Goal: Submit feedback/report problem: Submit feedback/report problem

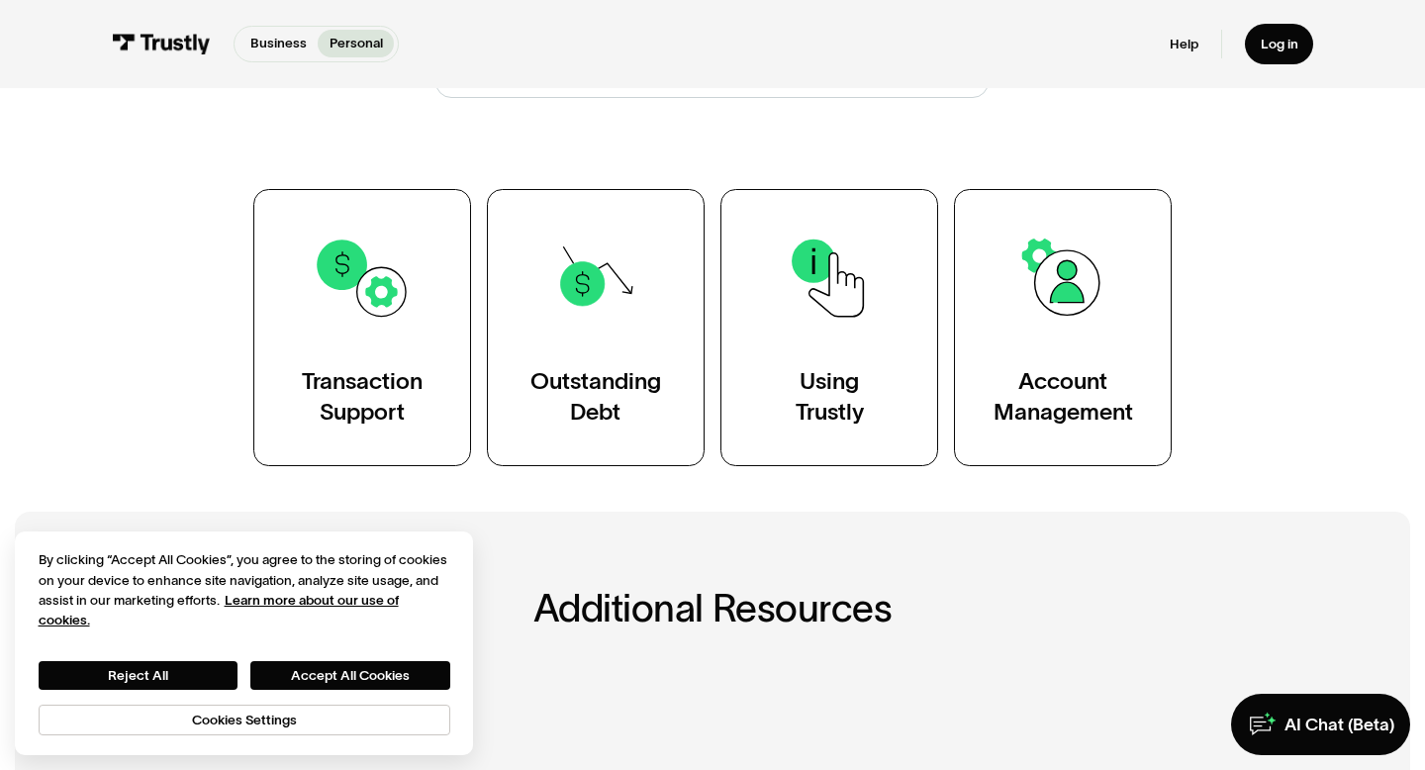
scroll to position [291, 0]
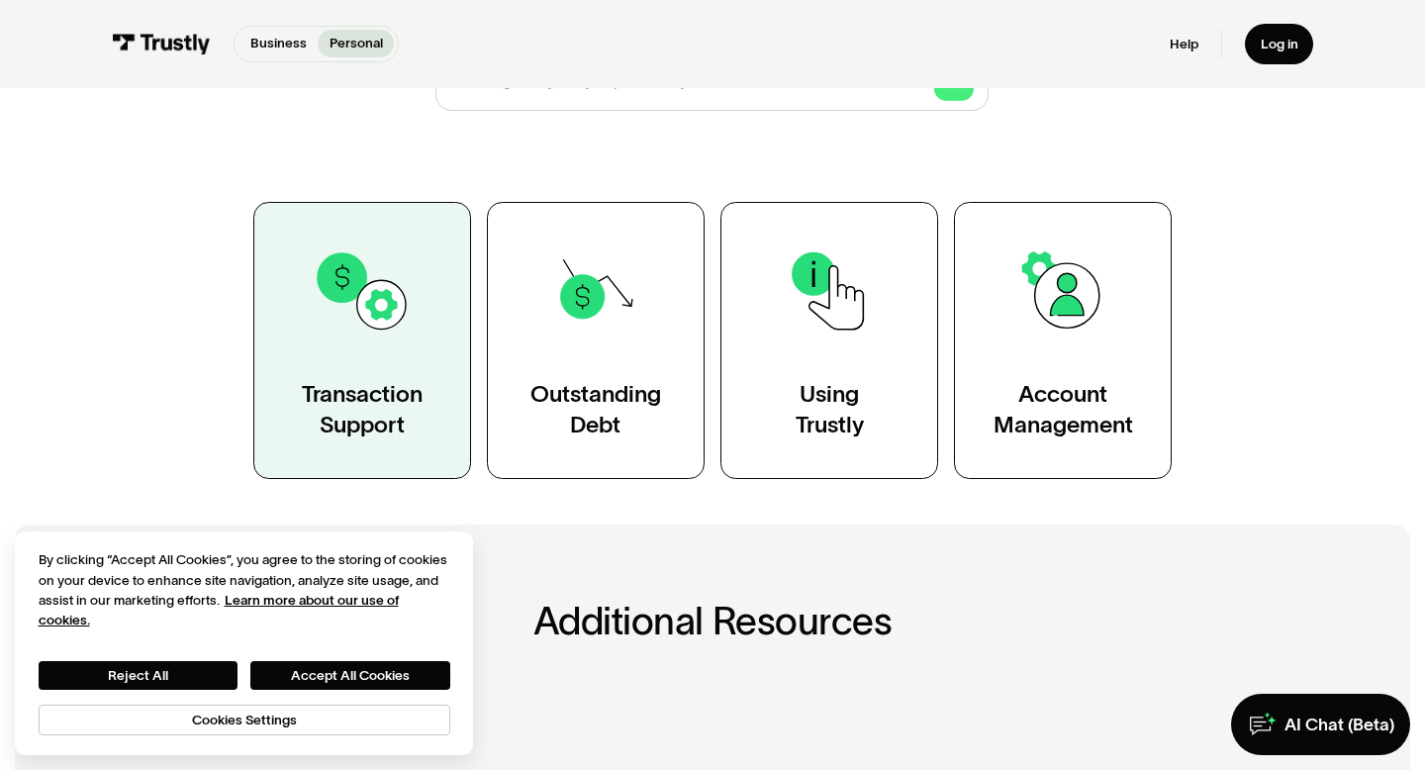
click at [366, 399] on div "Transaction Support" at bounding box center [362, 409] width 121 height 61
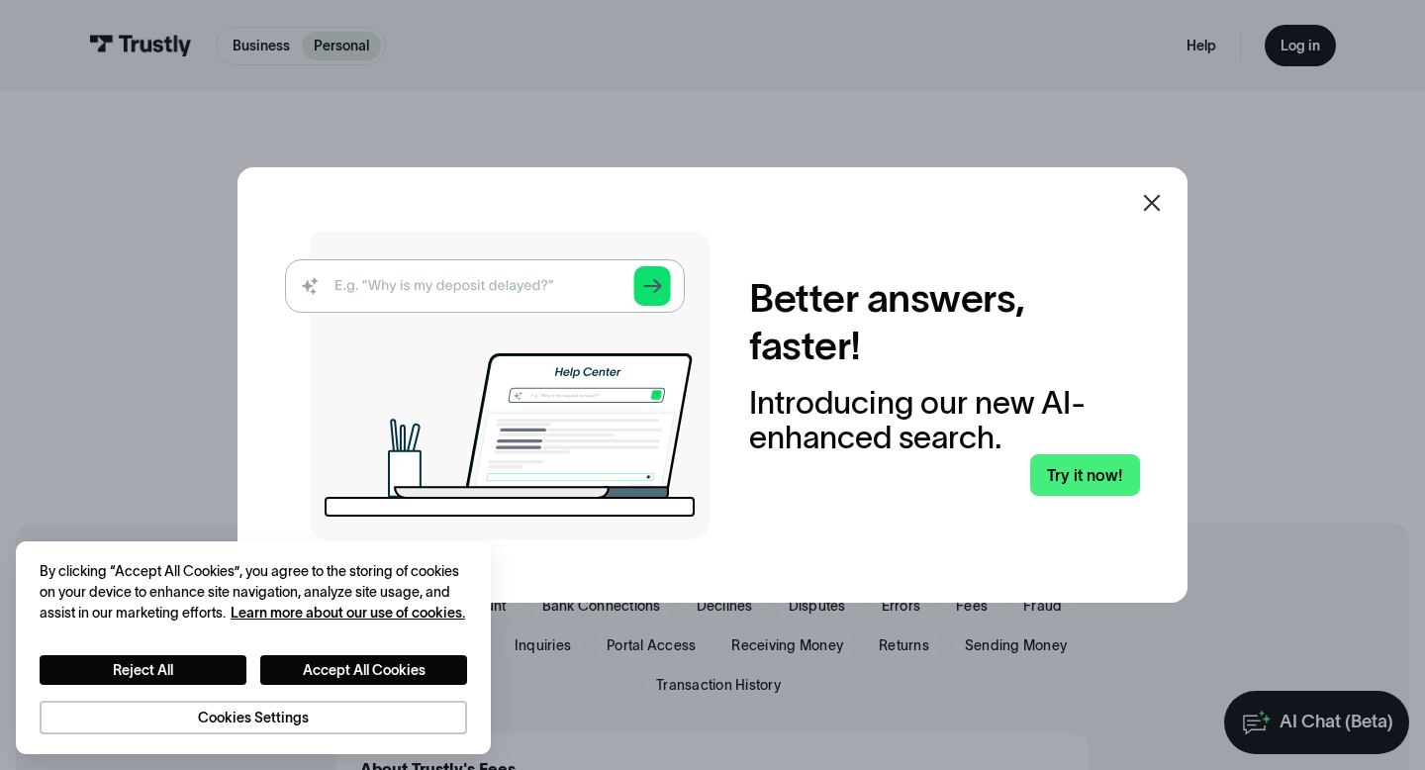
click at [1150, 202] on icon at bounding box center [1152, 203] width 17 height 17
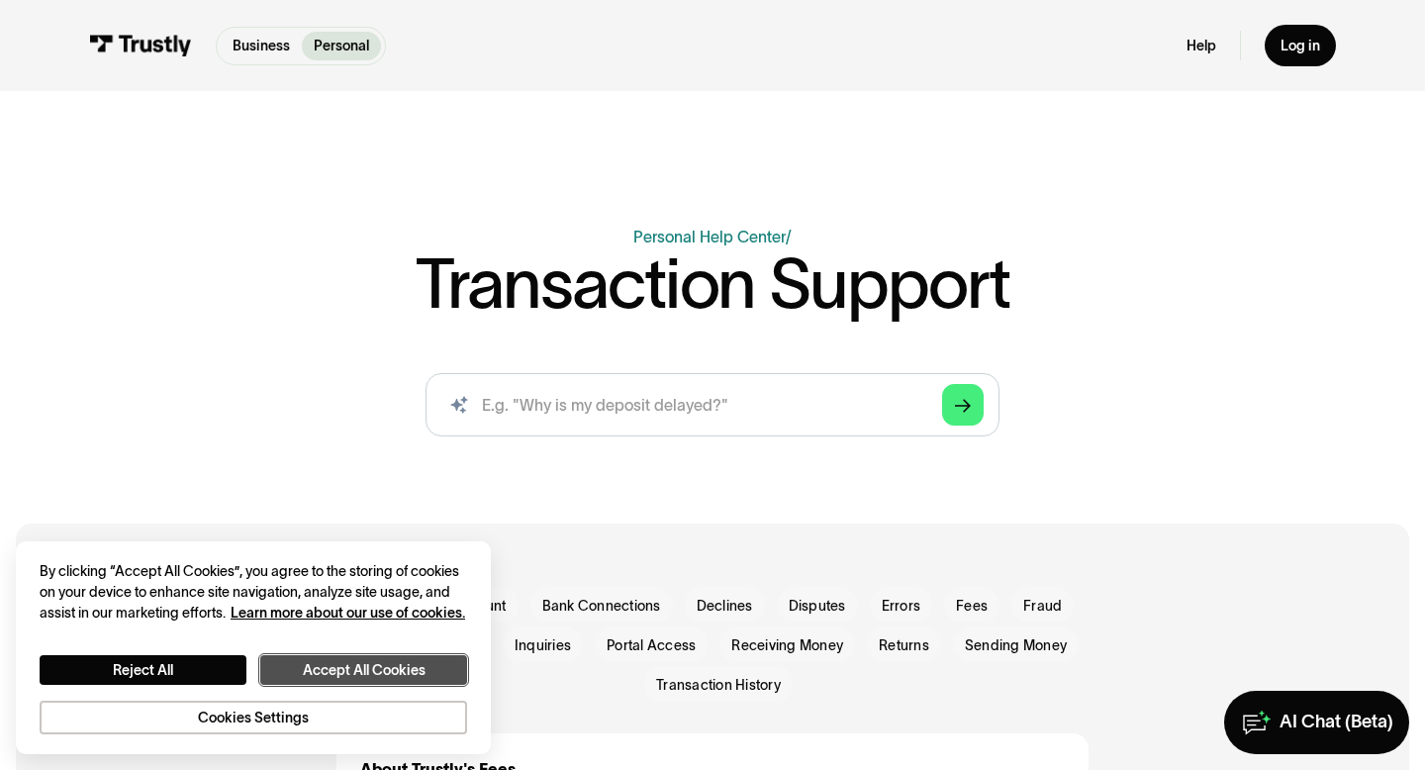
click at [350, 657] on button "Accept All Cookies" at bounding box center [363, 670] width 207 height 30
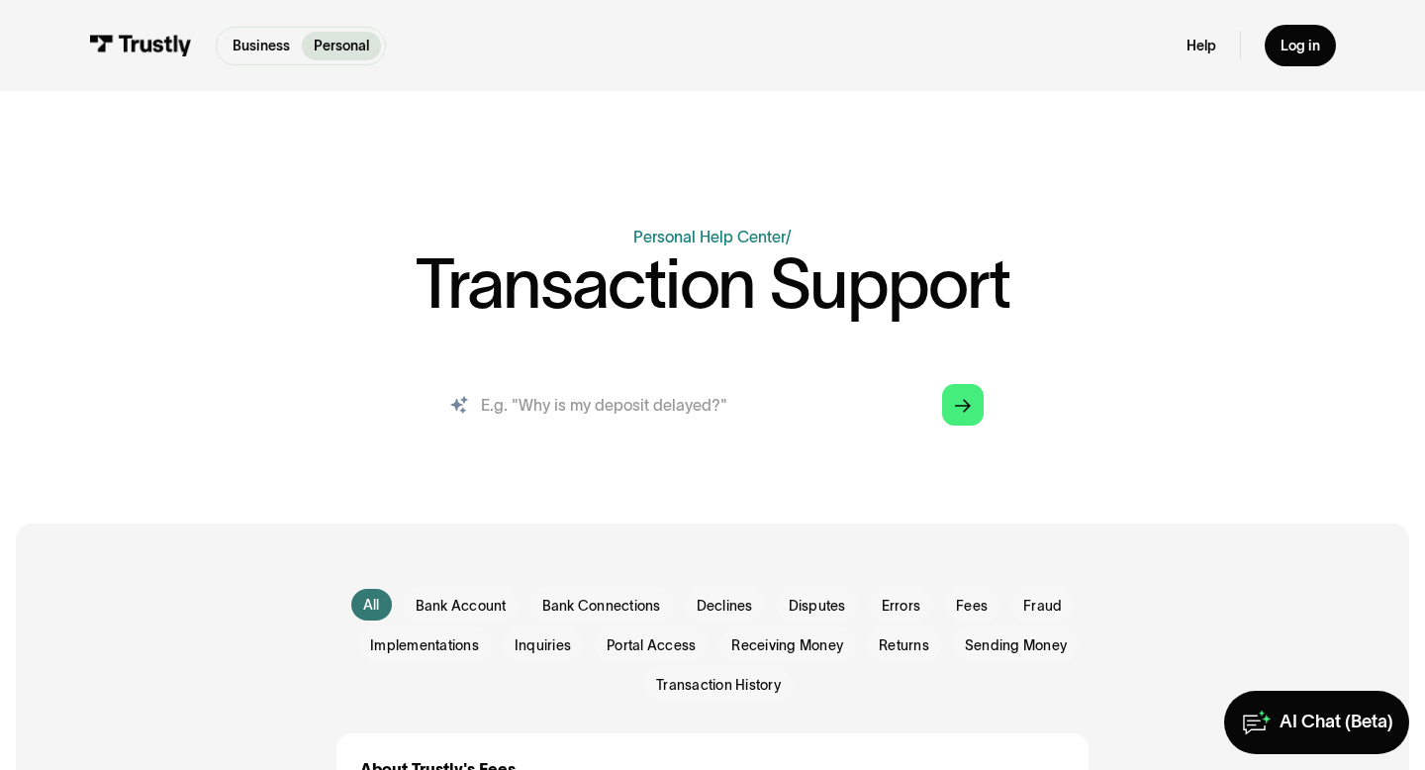
click at [812, 416] on input "search" at bounding box center [712, 404] width 574 height 63
type input "Why is it unable to connect to my bank"
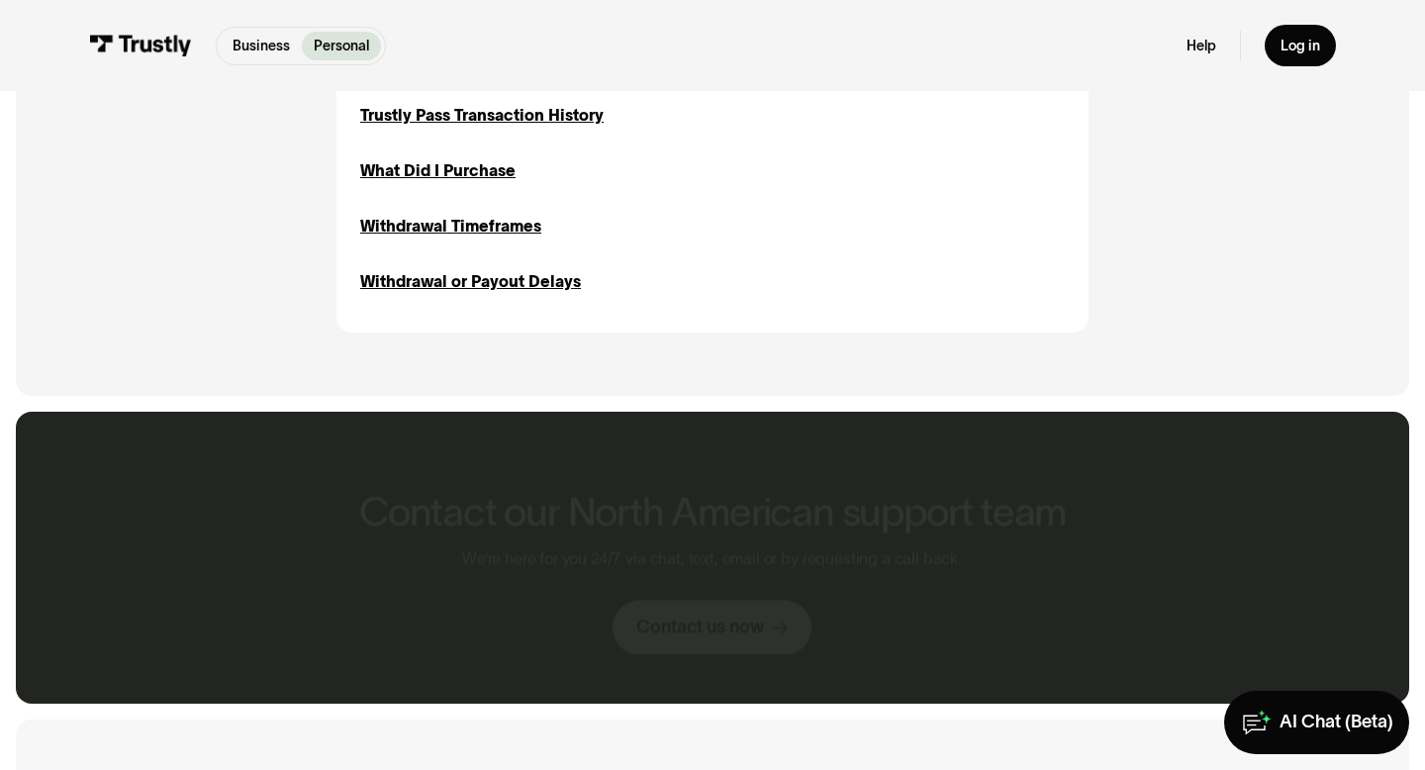
scroll to position [2570, 0]
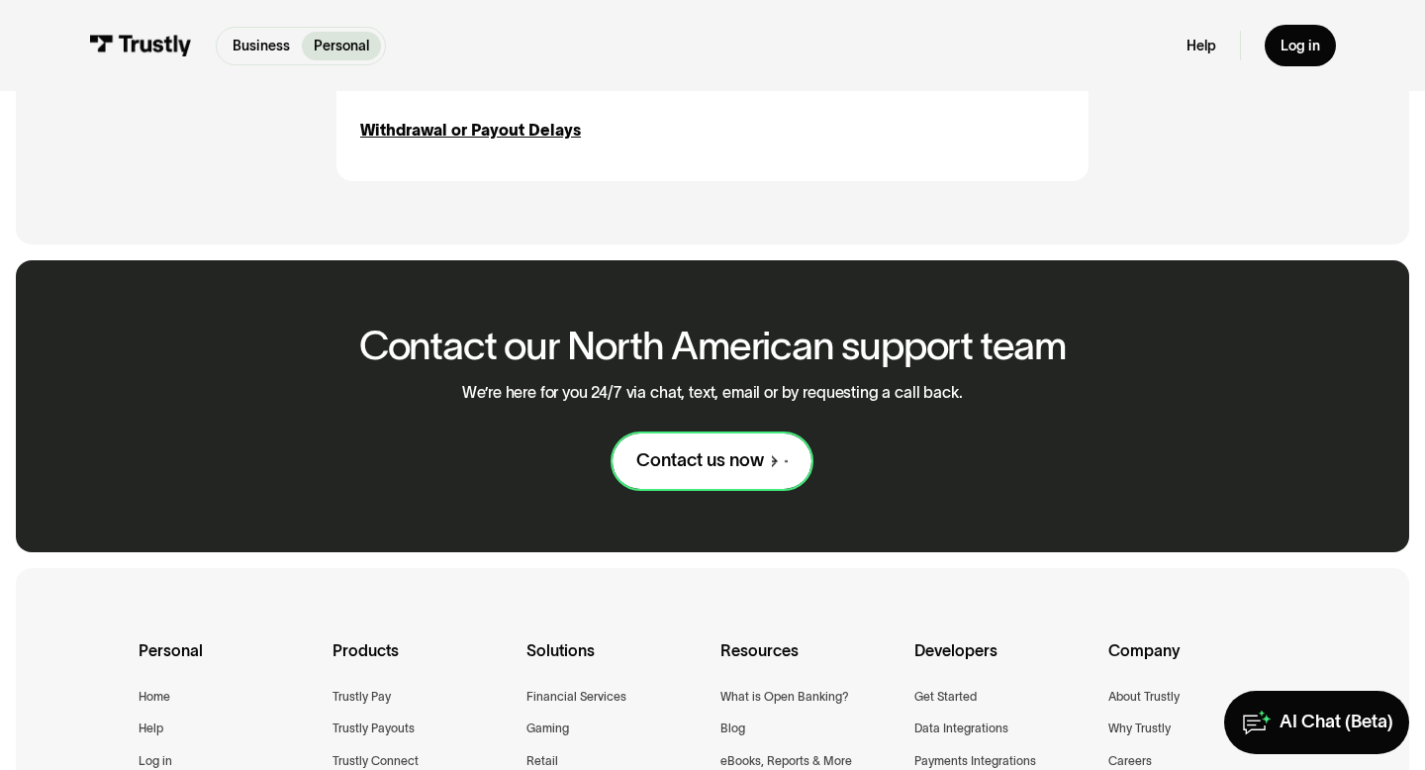
click at [752, 452] on div "Contact us now" at bounding box center [700, 460] width 128 height 23
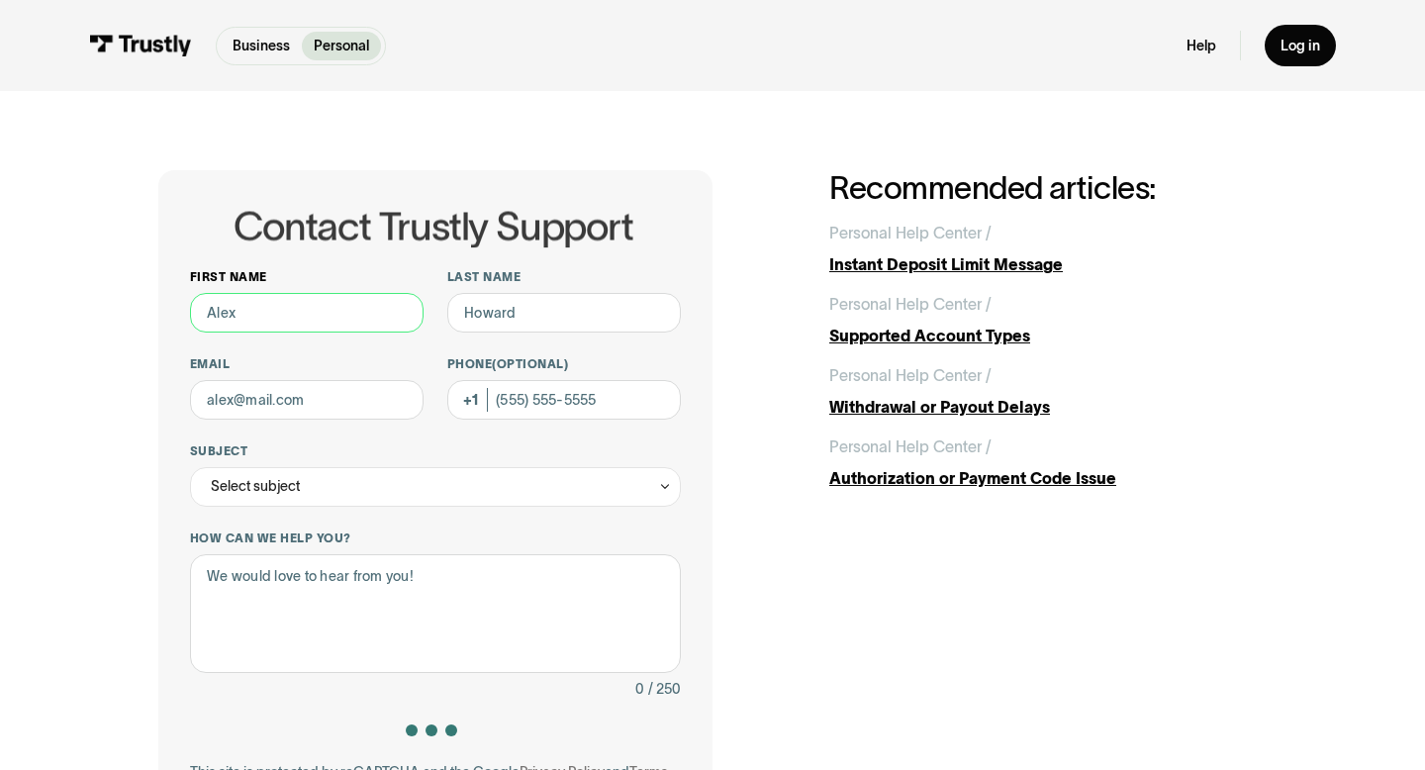
click at [305, 312] on input "First name" at bounding box center [306, 313] width 233 height 40
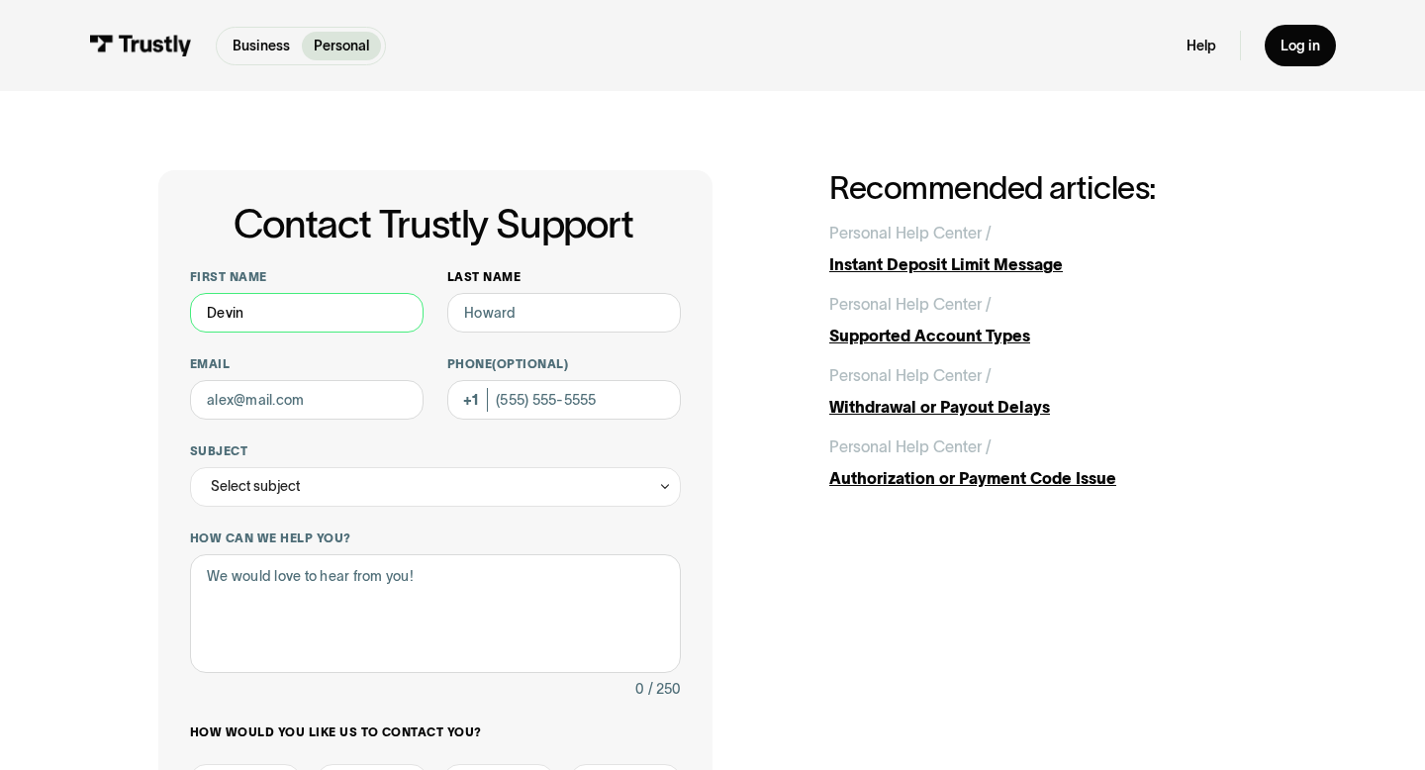
type input "Devin"
click at [493, 308] on input "Last name" at bounding box center [563, 313] width 233 height 40
type input "Mushinski"
click at [536, 406] on input "Phone (Optional)" at bounding box center [563, 400] width 233 height 40
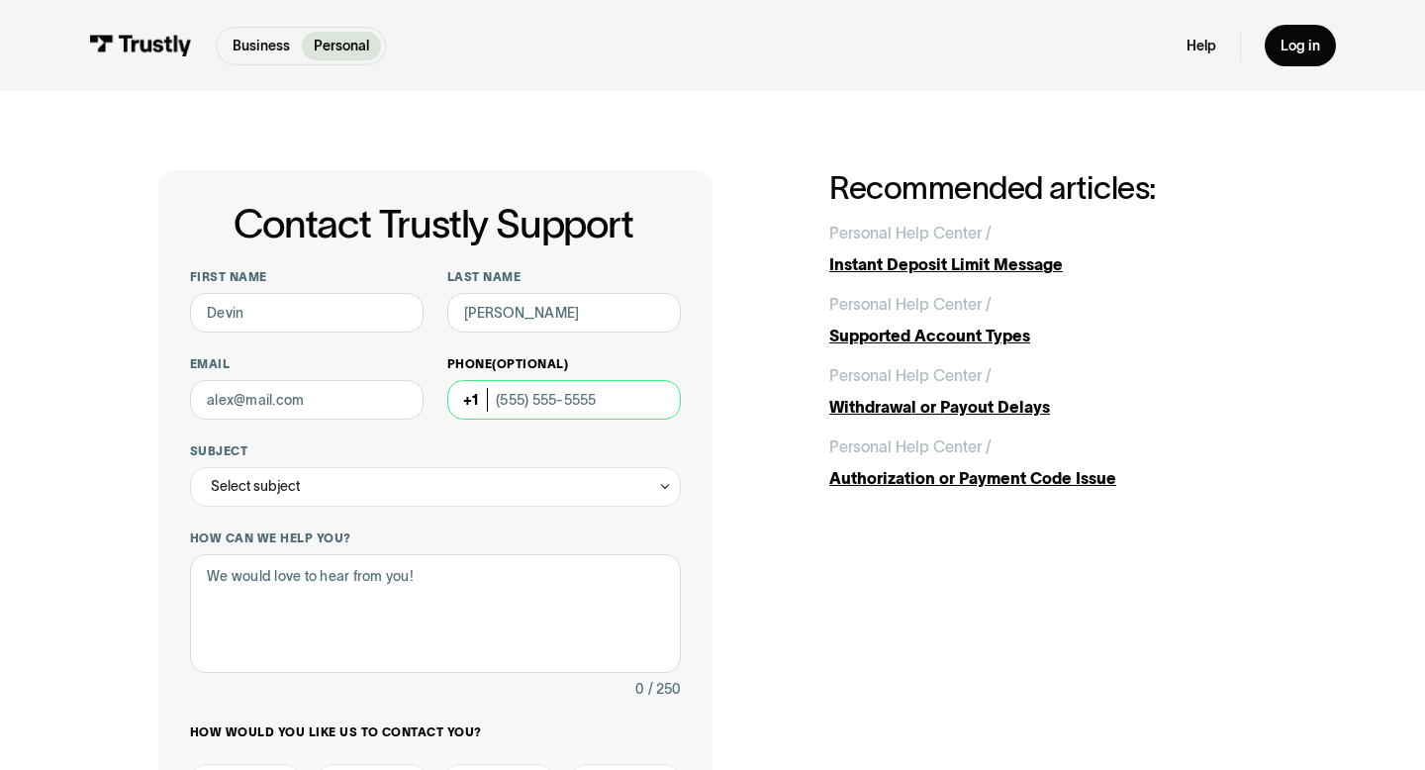
type input "(832) 696-2311"
click at [339, 406] on input "Email" at bounding box center [306, 400] width 233 height 40
type input "devinmushinski32@gmail.com"
click at [363, 483] on div "Select subject" at bounding box center [435, 487] width 491 height 40
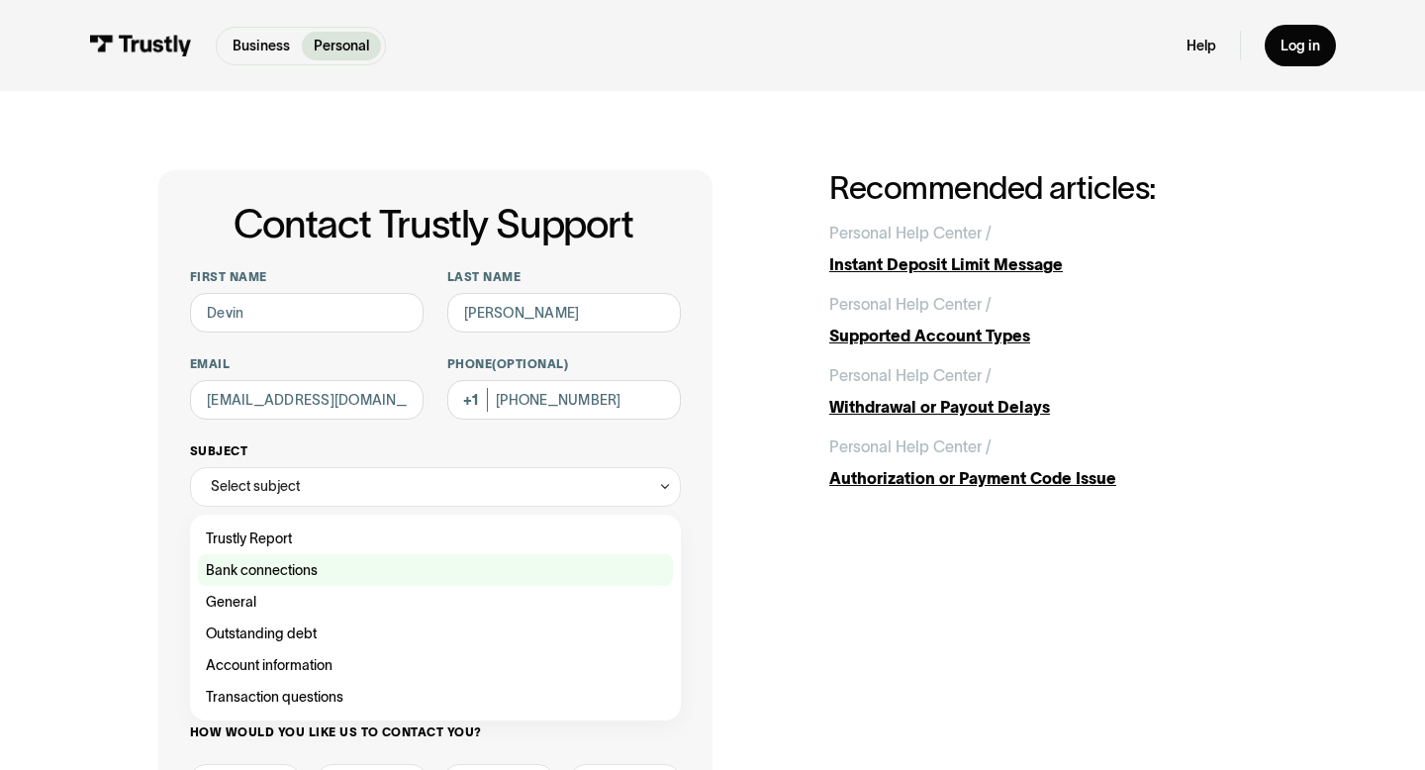
click at [350, 577] on div "Contact Trustly Support" at bounding box center [435, 570] width 475 height 32
type input "**********"
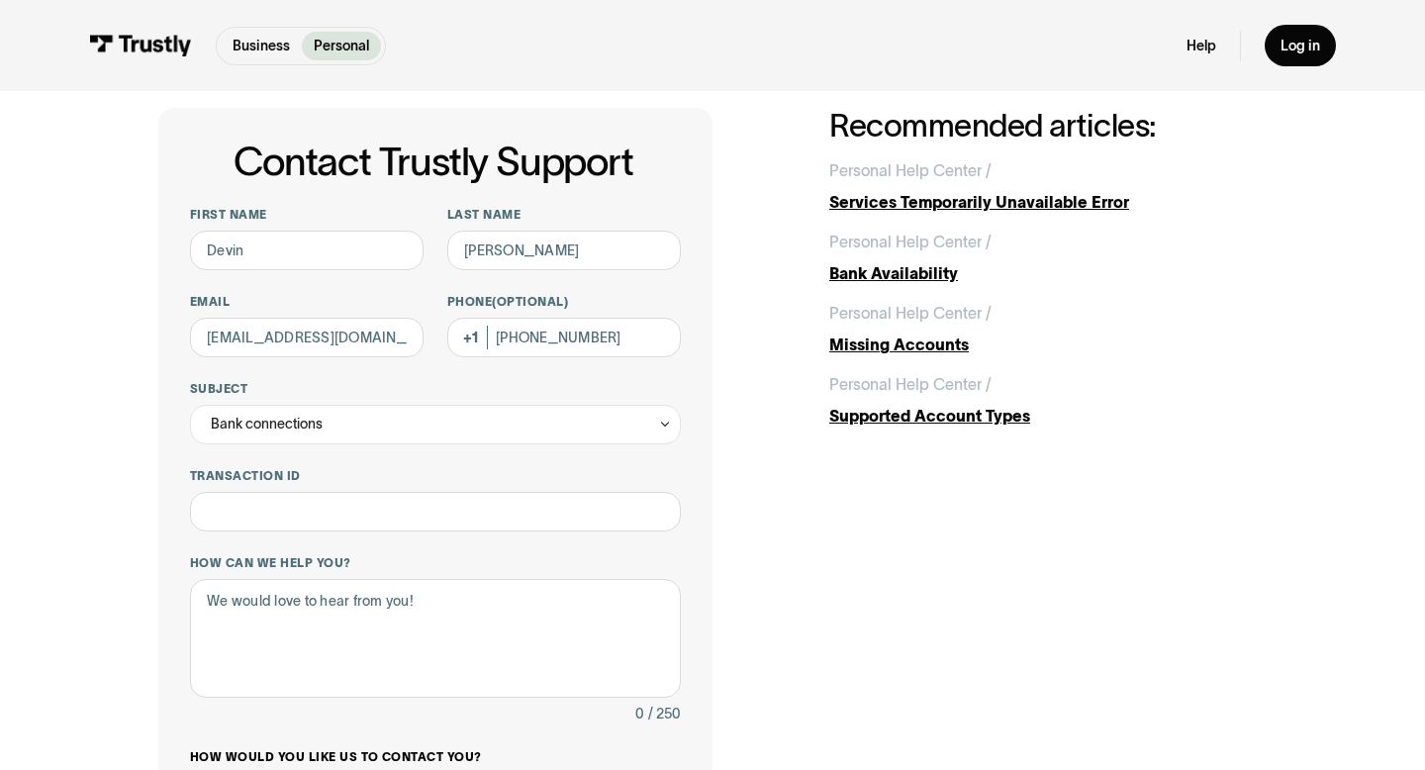
scroll to position [95, 0]
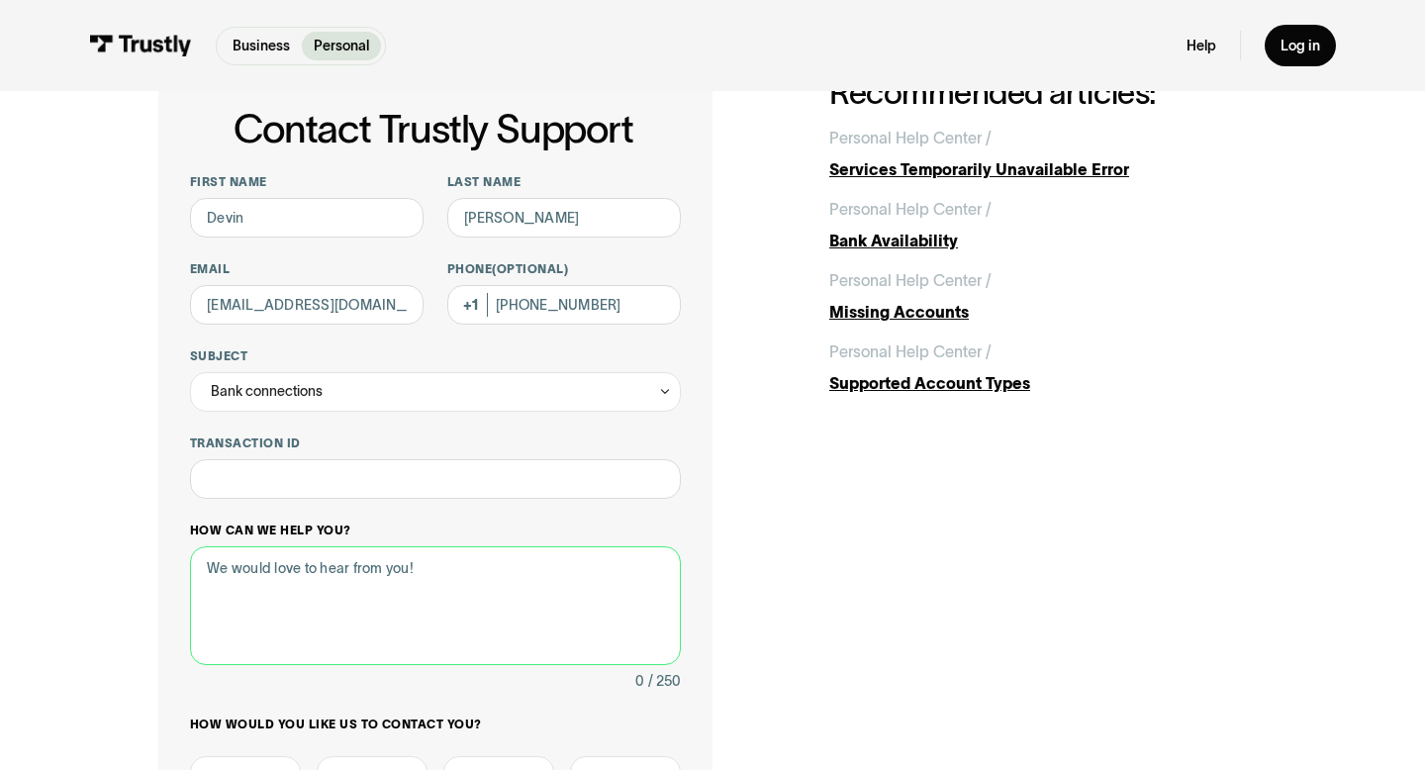
click at [326, 576] on textarea "How can we help you?" at bounding box center [435, 605] width 491 height 119
click at [345, 580] on textarea "Every time i" at bounding box center [435, 605] width 491 height 119
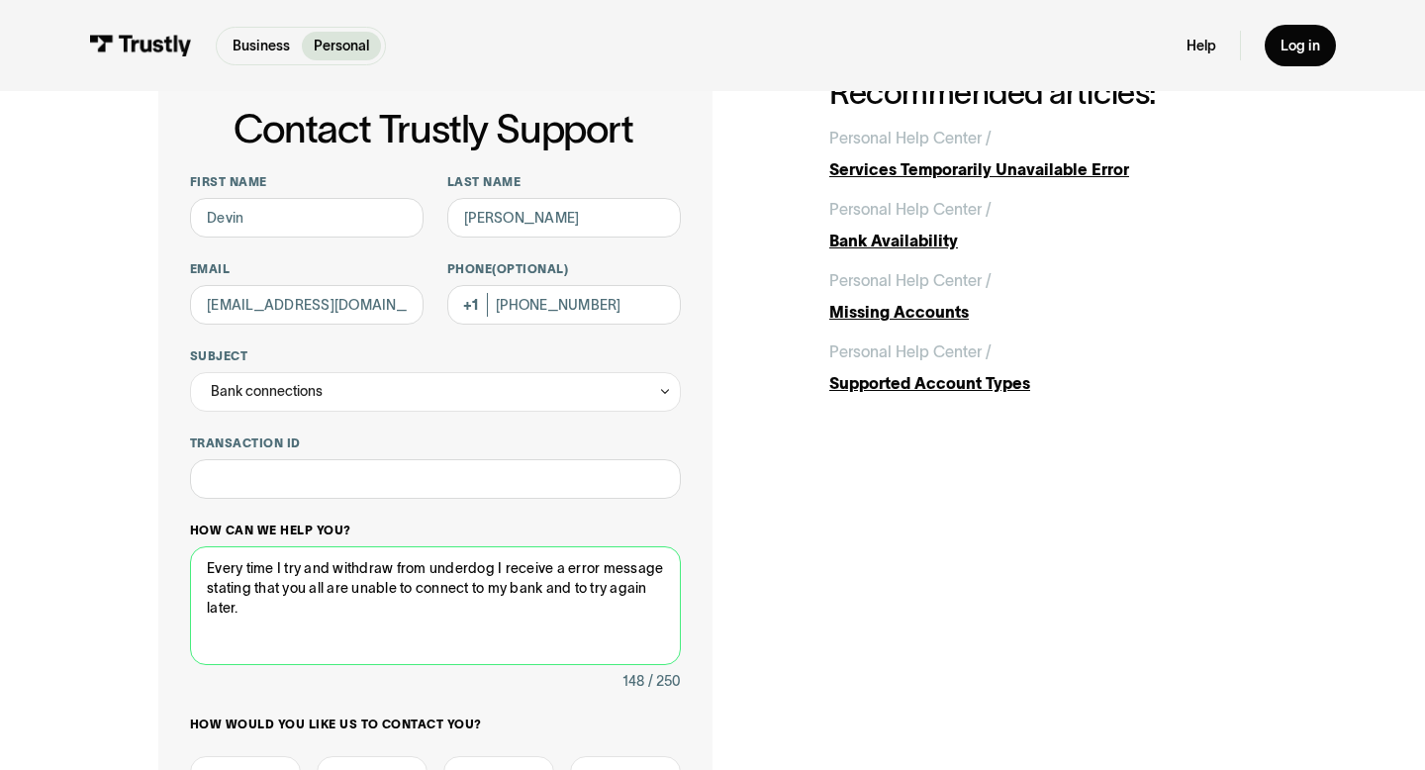
click at [294, 607] on textarea "Every time I try and withdraw from underdog I receive a error message stating t…" at bounding box center [435, 605] width 491 height 119
click at [423, 614] on textarea "Every time I try and withdraw from underdog I receive a error message stating t…" at bounding box center [435, 605] width 491 height 119
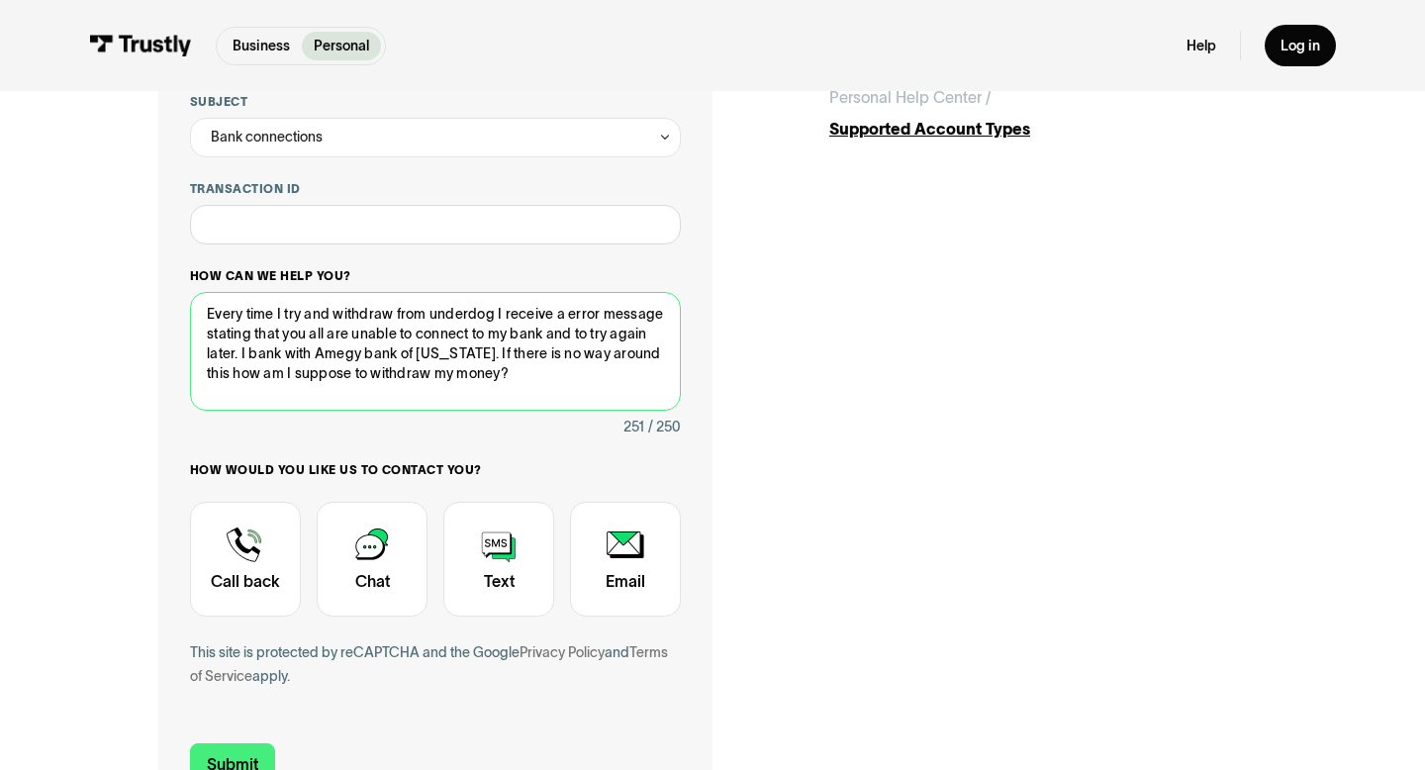
scroll to position [355, 0]
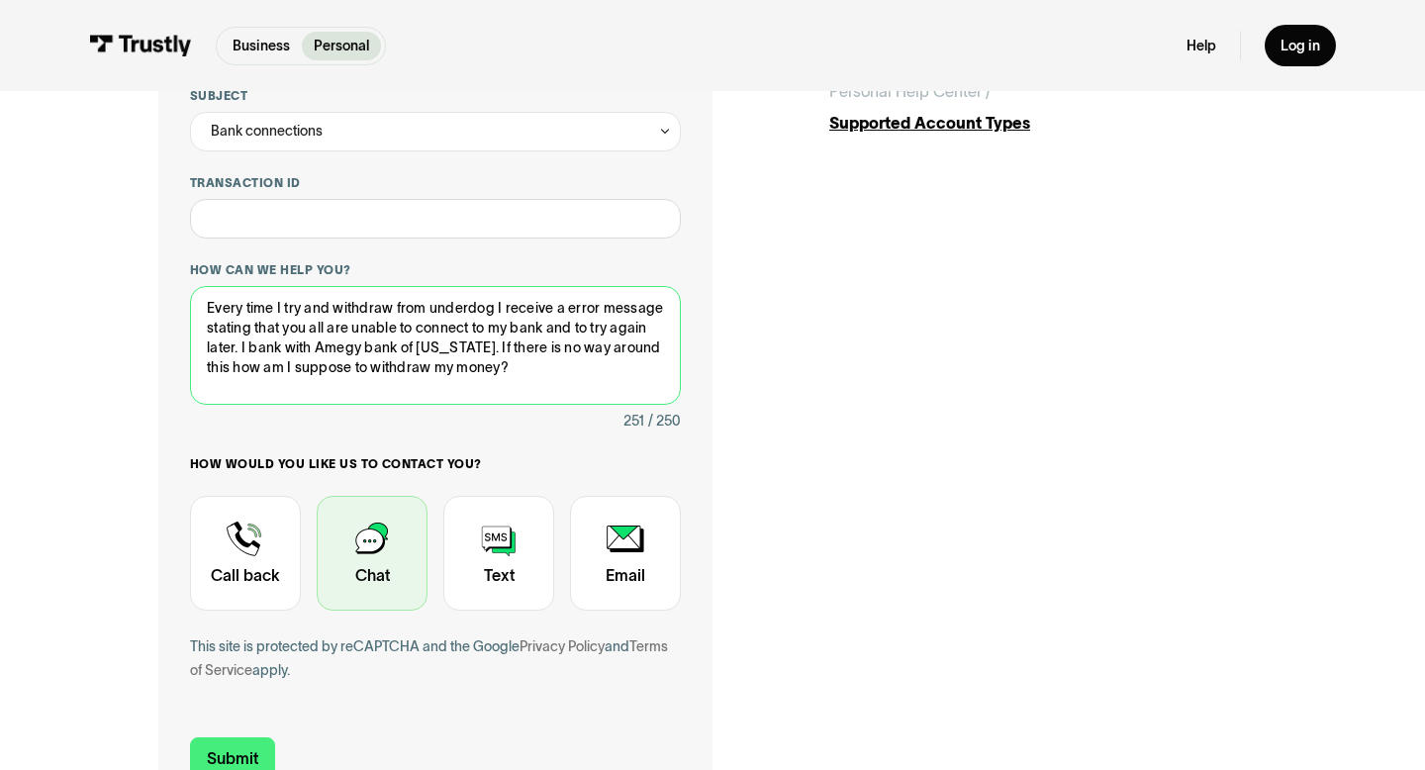
type textarea "Every time I try and withdraw from underdog I receive a error message stating t…"
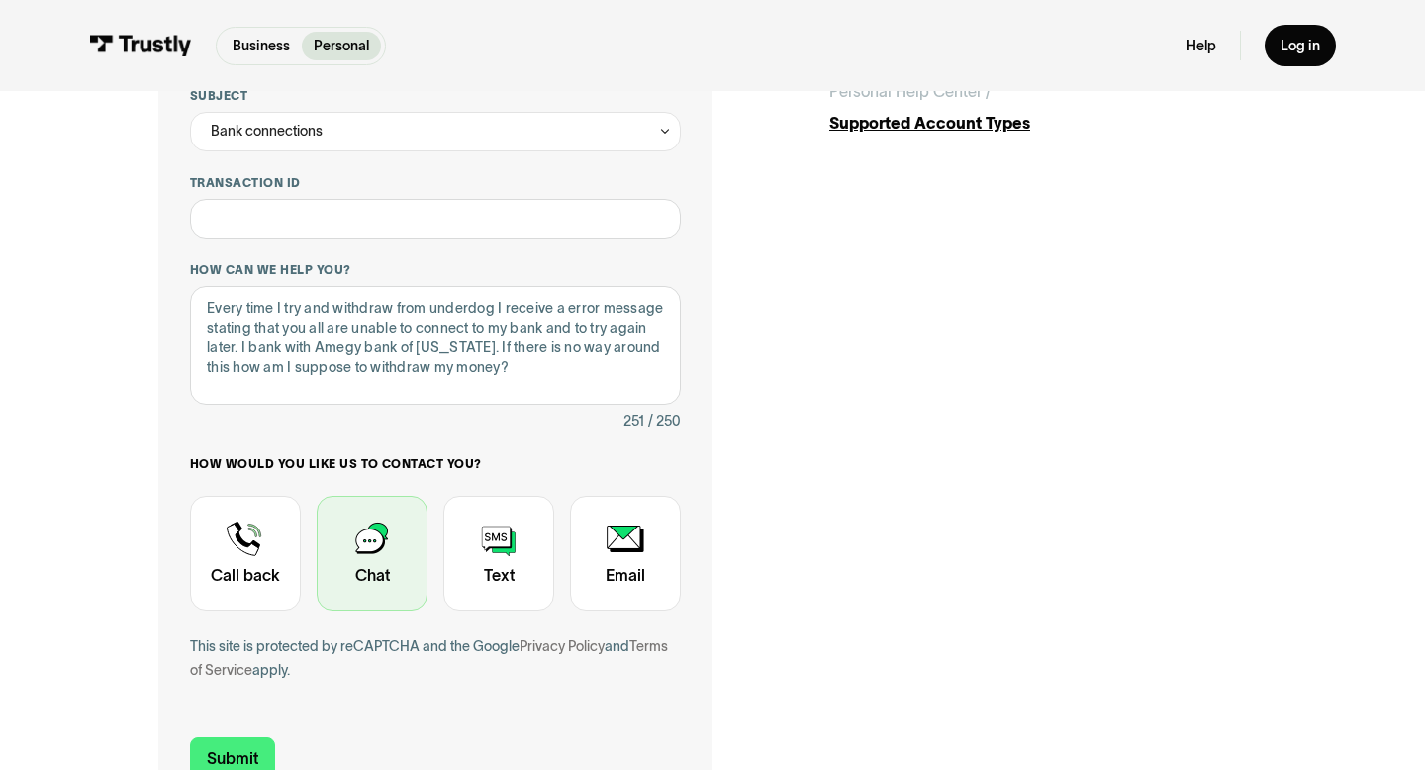
click at [391, 575] on div "Contact Trustly Support" at bounding box center [372, 553] width 111 height 115
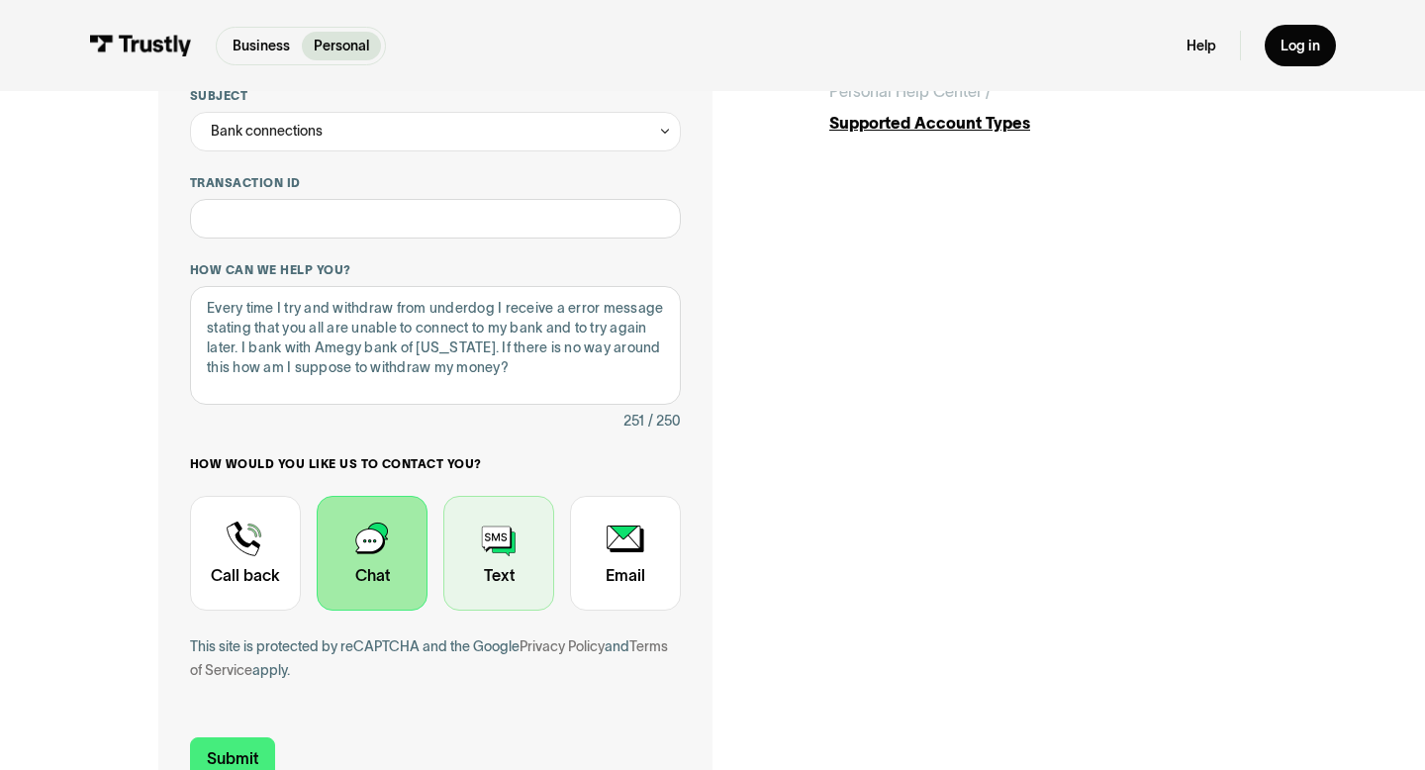
click at [496, 574] on div "Contact Trustly Support" at bounding box center [498, 553] width 111 height 115
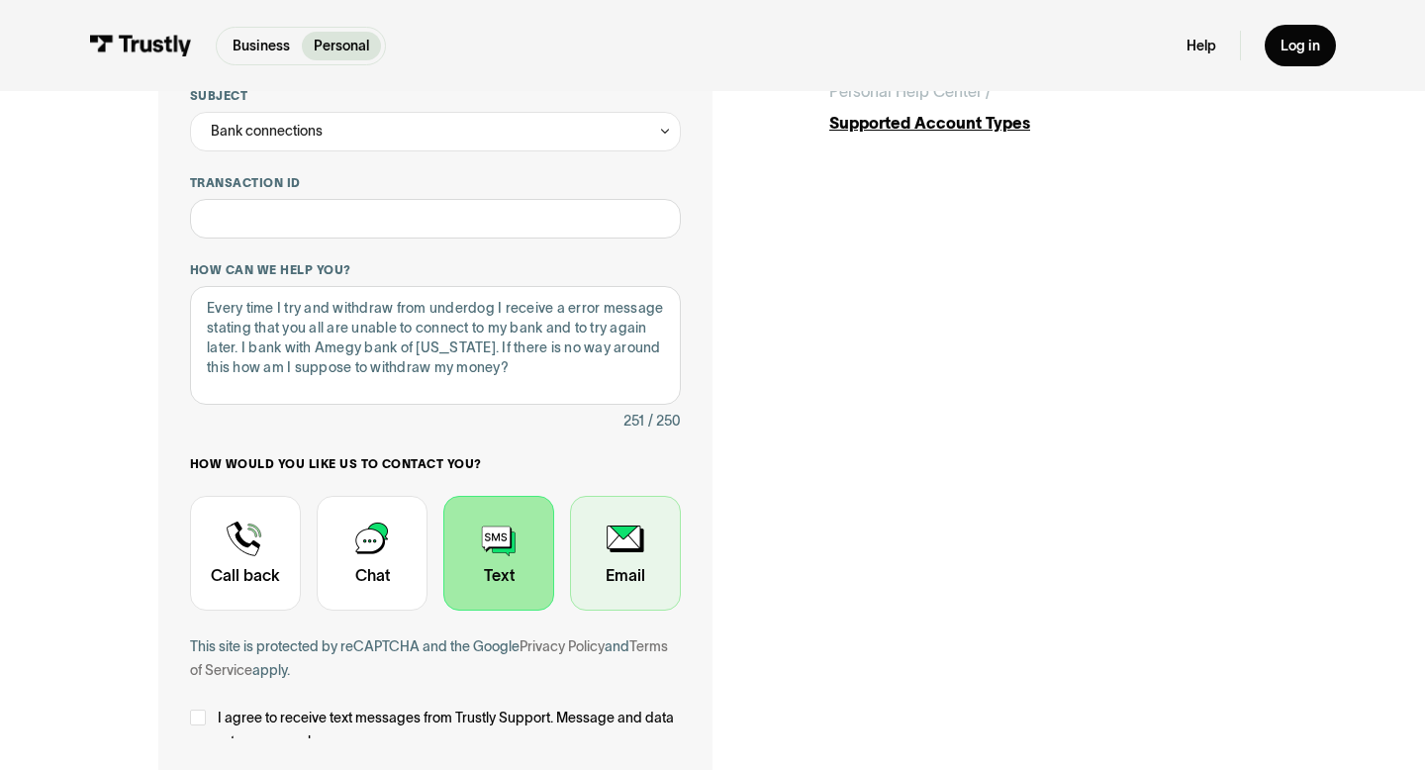
click at [648, 574] on div "Contact Trustly Support" at bounding box center [625, 553] width 111 height 115
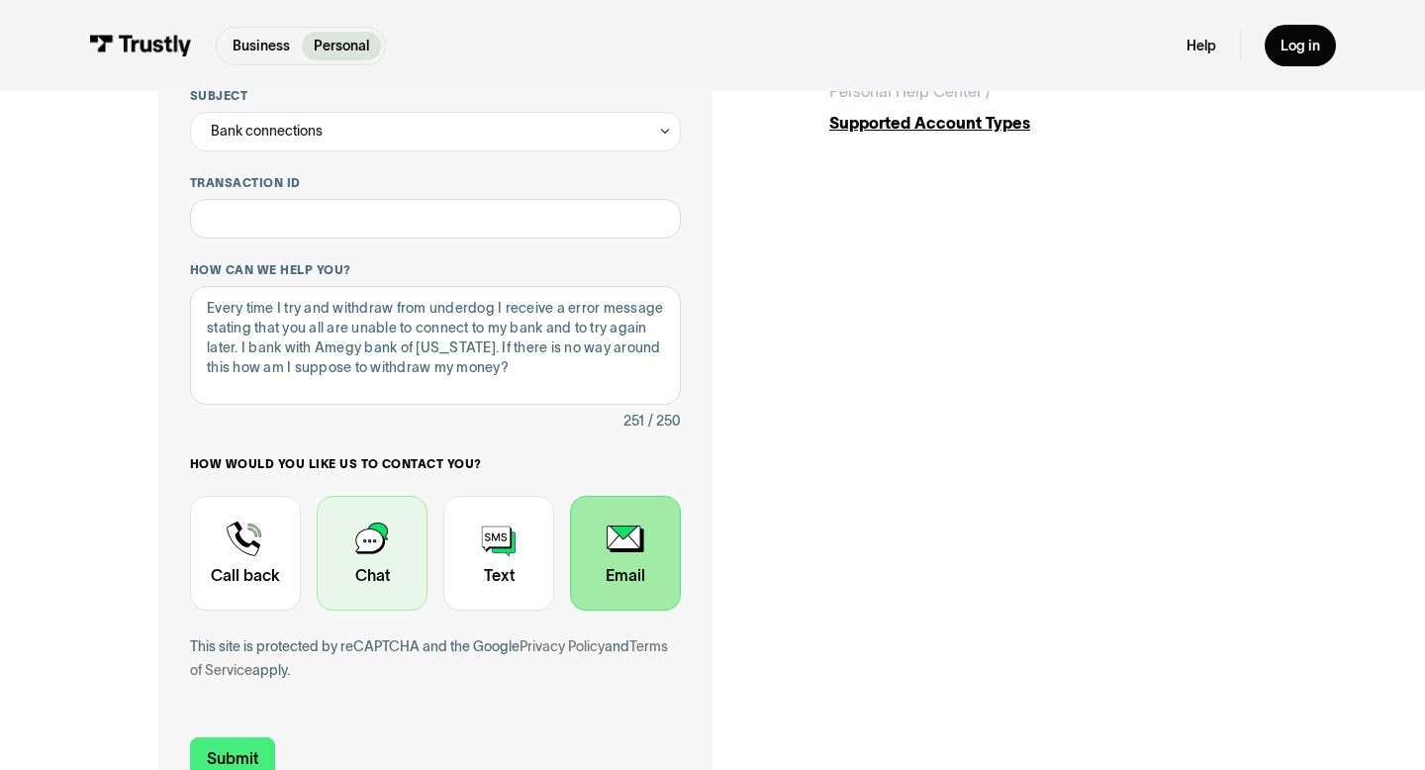
click at [396, 576] on div "Contact Trustly Support" at bounding box center [372, 553] width 111 height 115
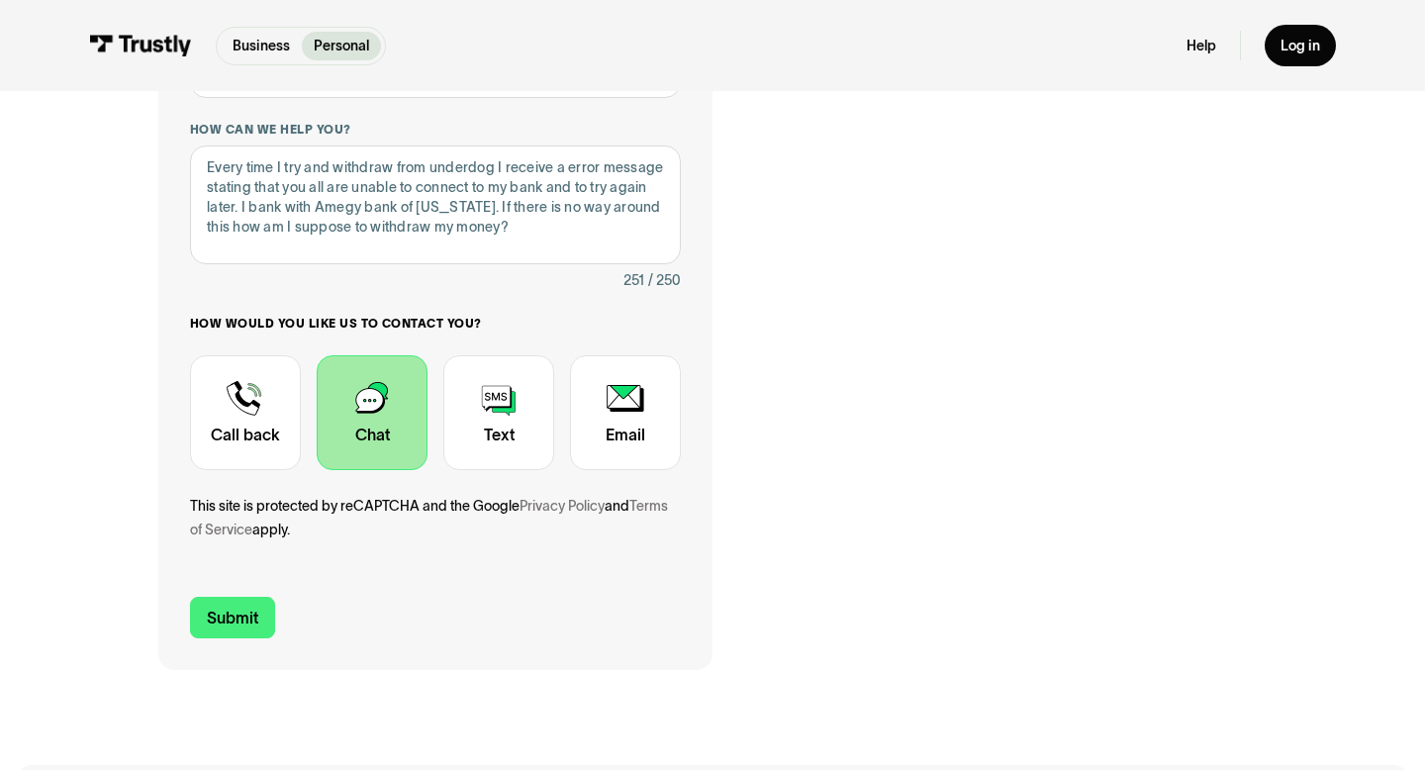
scroll to position [497, 0]
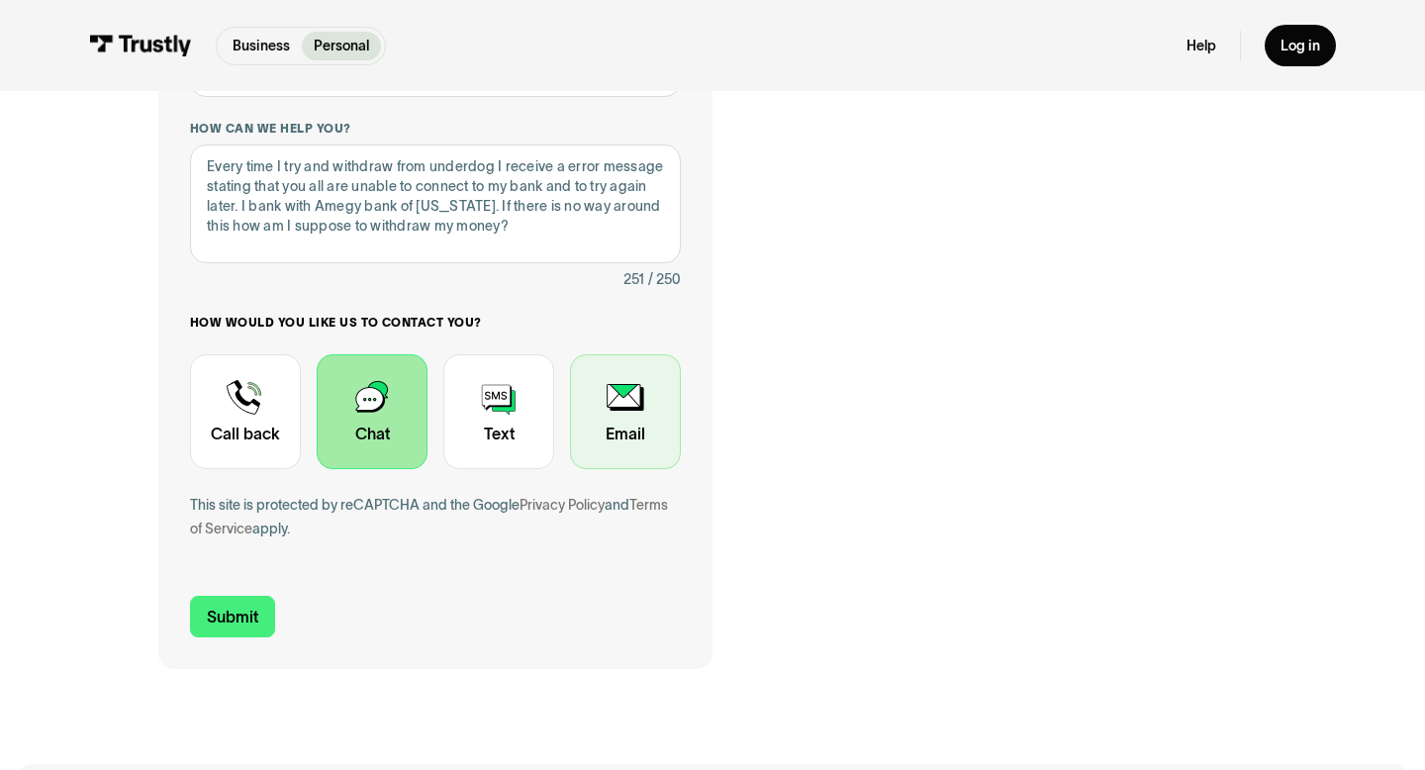
click at [637, 404] on div "Contact Trustly Support" at bounding box center [625, 411] width 111 height 115
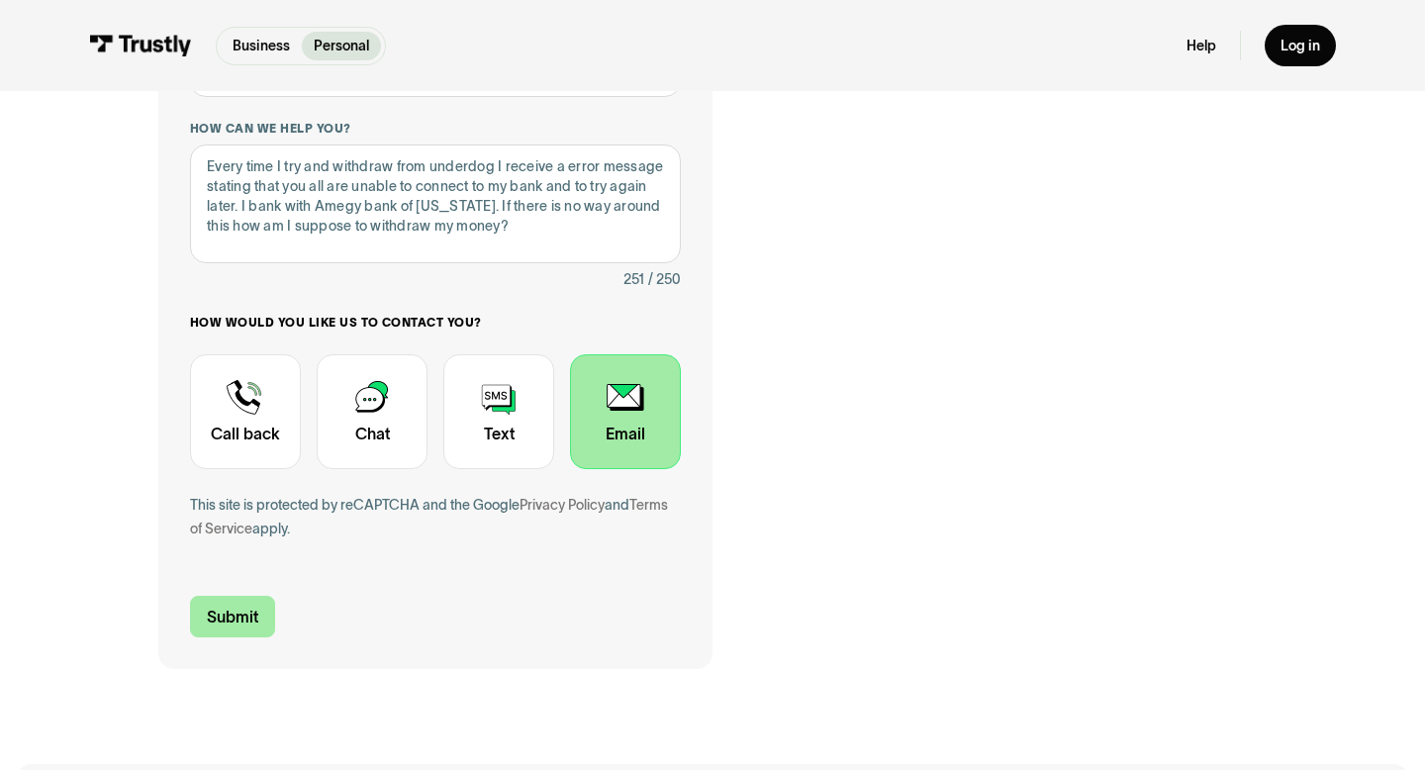
click at [244, 613] on input "Submit" at bounding box center [232, 617] width 85 height 42
type input "+18326962311"
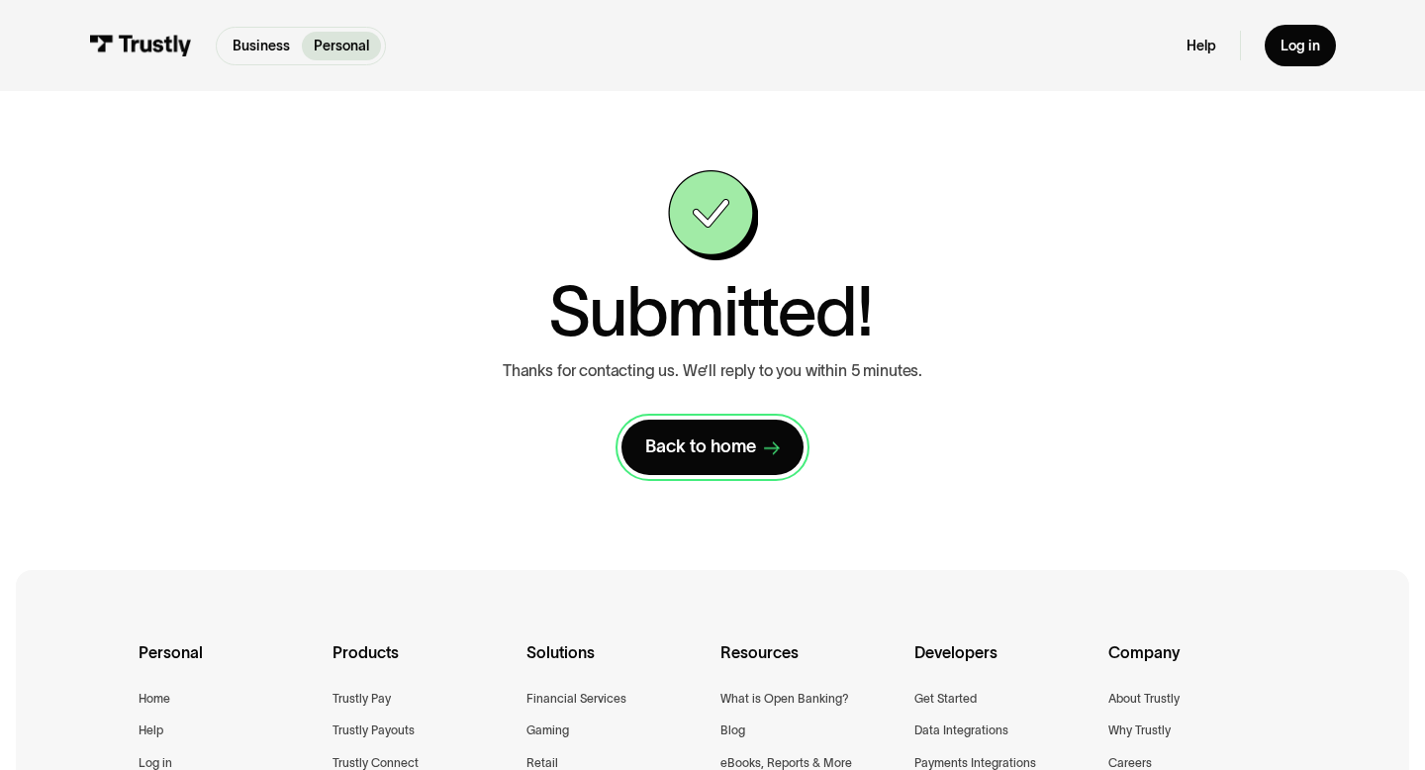
click at [730, 447] on div "Back to home" at bounding box center [700, 446] width 111 height 23
